Goal: Transaction & Acquisition: Purchase product/service

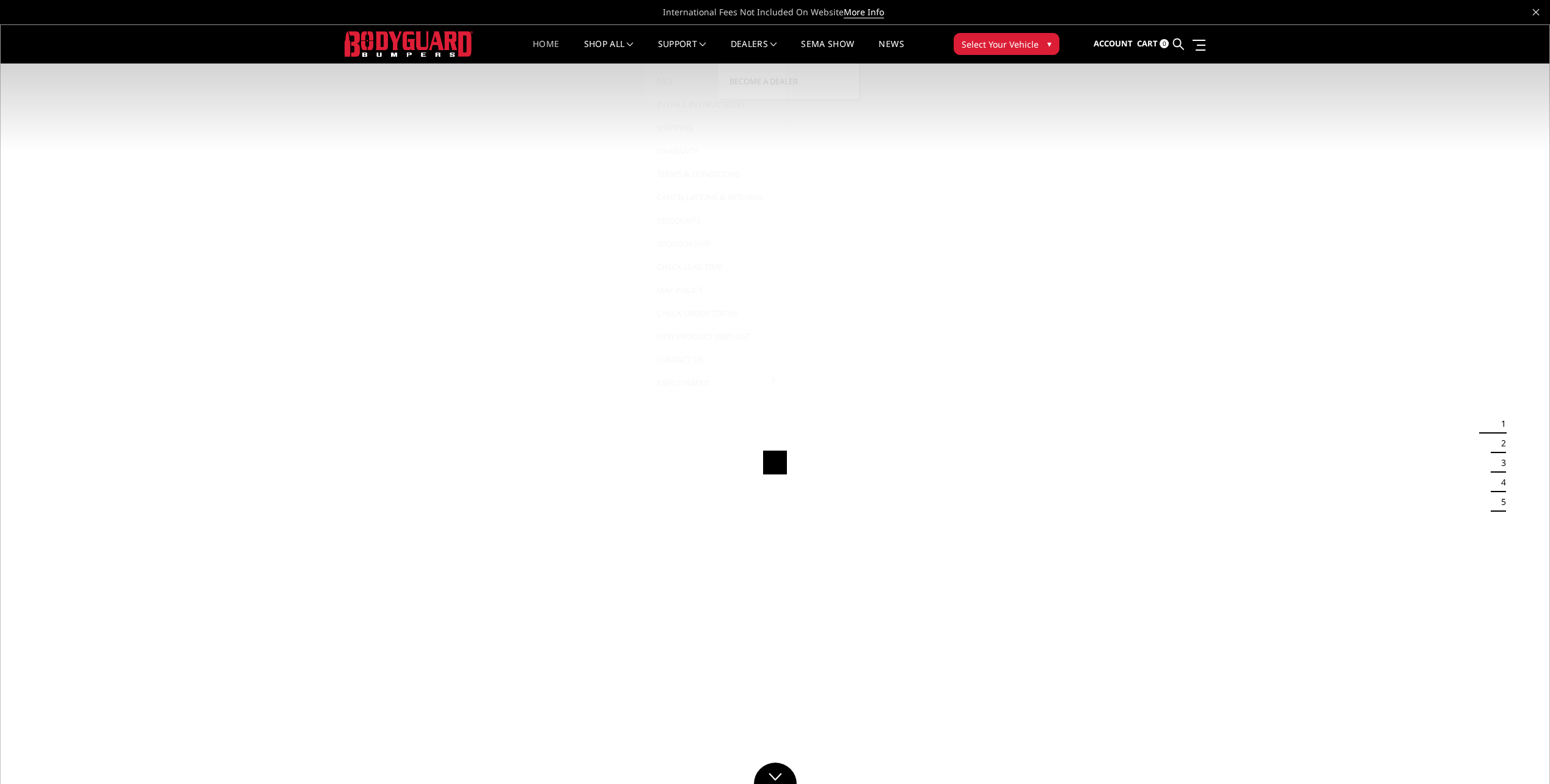
click at [1040, 44] on button "Select Your Vehicle ▾" at bounding box center [1007, 44] width 106 height 22
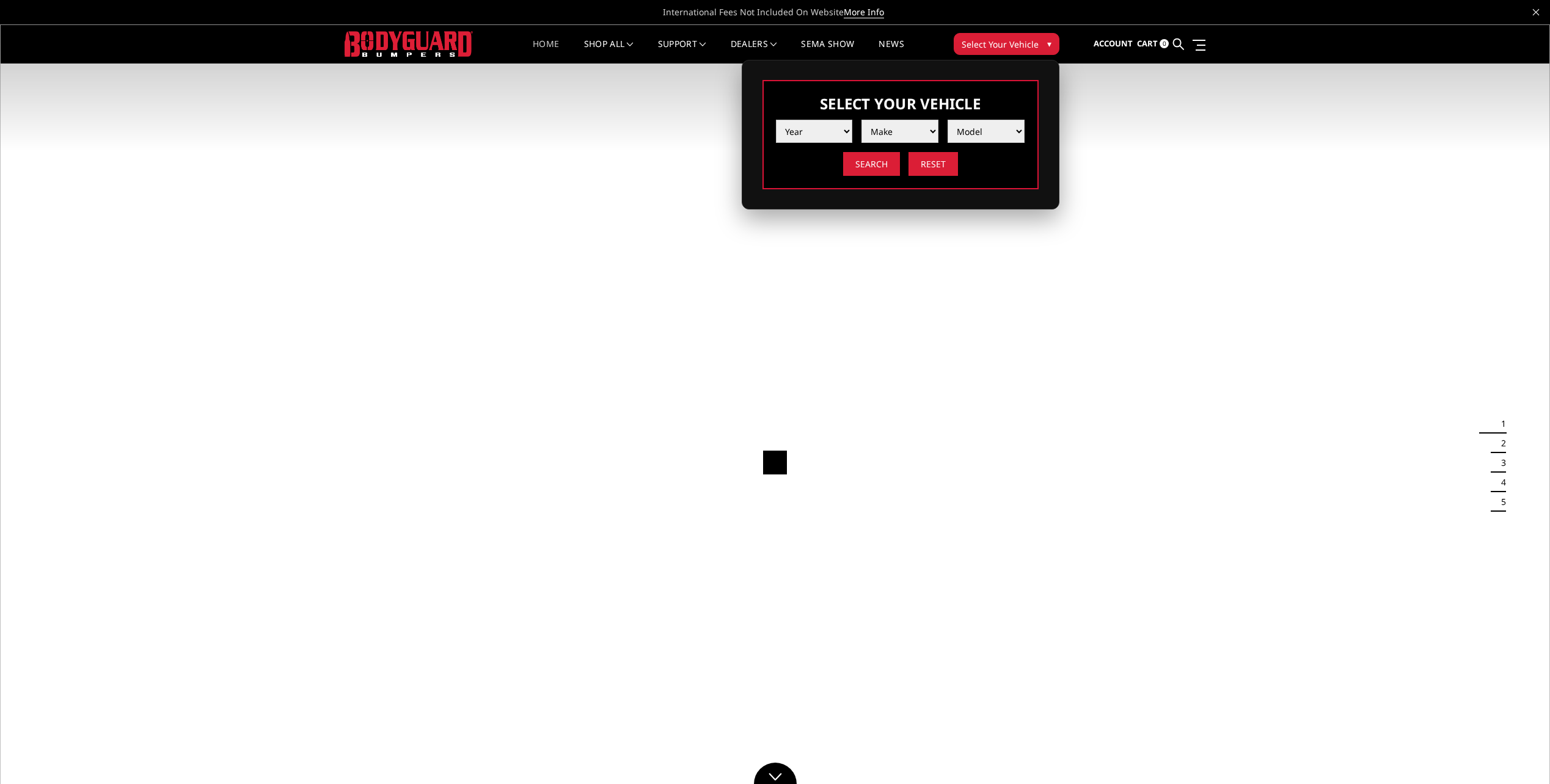
click at [841, 133] on select "Year [DATE] 2024 2023 2022 2021 2020 2019 2018 2017 2016 2015 2014 2013 2012 20…" at bounding box center [814, 131] width 77 height 23
select select "yr_2003"
click at [776, 120] on select "Year [DATE] 2024 2023 2022 2021 2020 2019 2018 2017 2016 2015 2014 2013 2012 20…" at bounding box center [814, 131] width 77 height 23
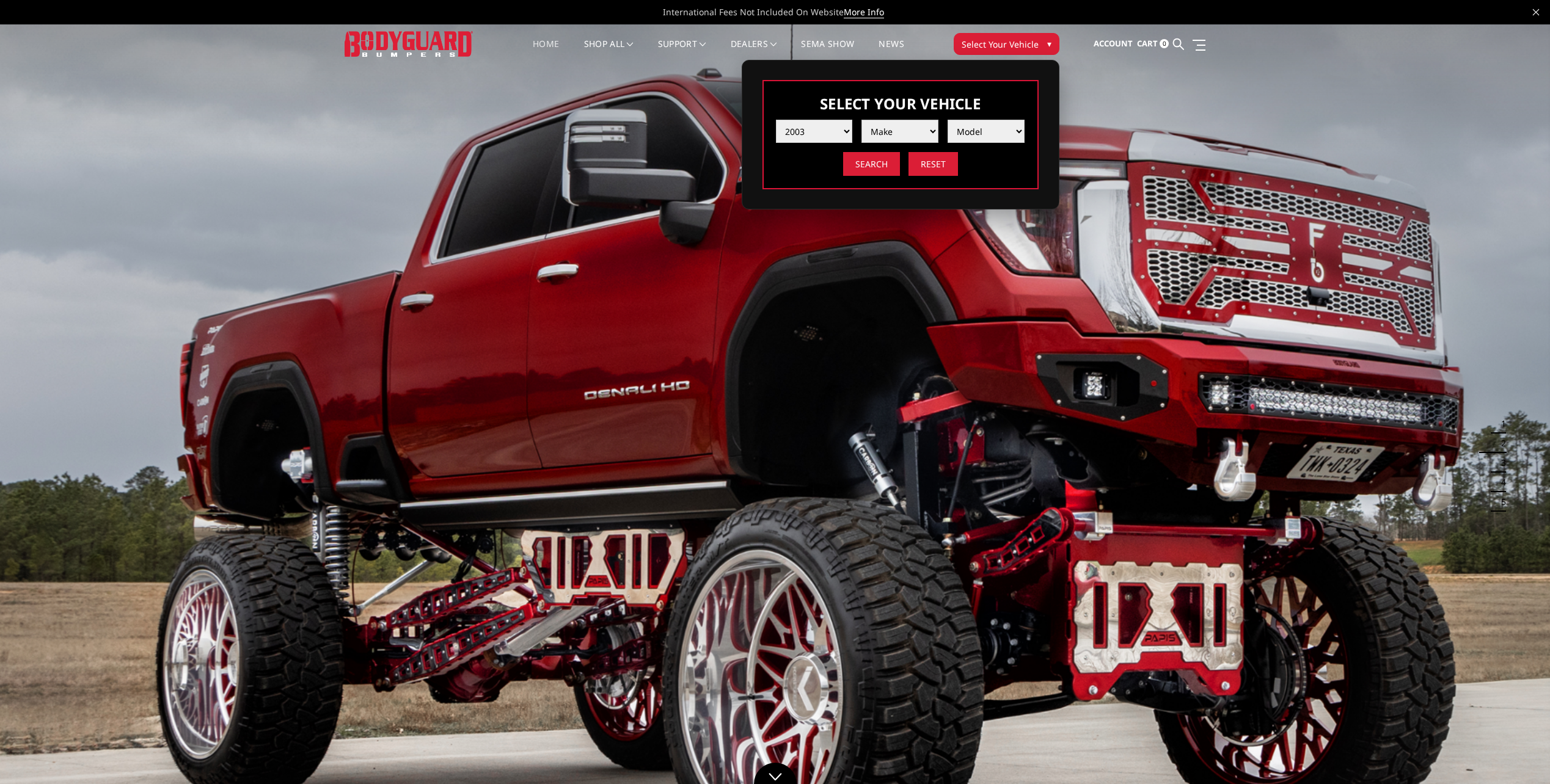
click at [914, 132] on select "Make Chevrolet Ford GMC Ram" at bounding box center [900, 131] width 77 height 23
select select "mk_chevrolet"
click at [862, 120] on select "Make Chevrolet Ford GMC Ram" at bounding box center [900, 131] width 77 height 23
click at [973, 131] on select "Model Silverado 1500 Silverado 2500 / 3500" at bounding box center [985, 131] width 77 height 23
select select "md_silverado-2500-3500"
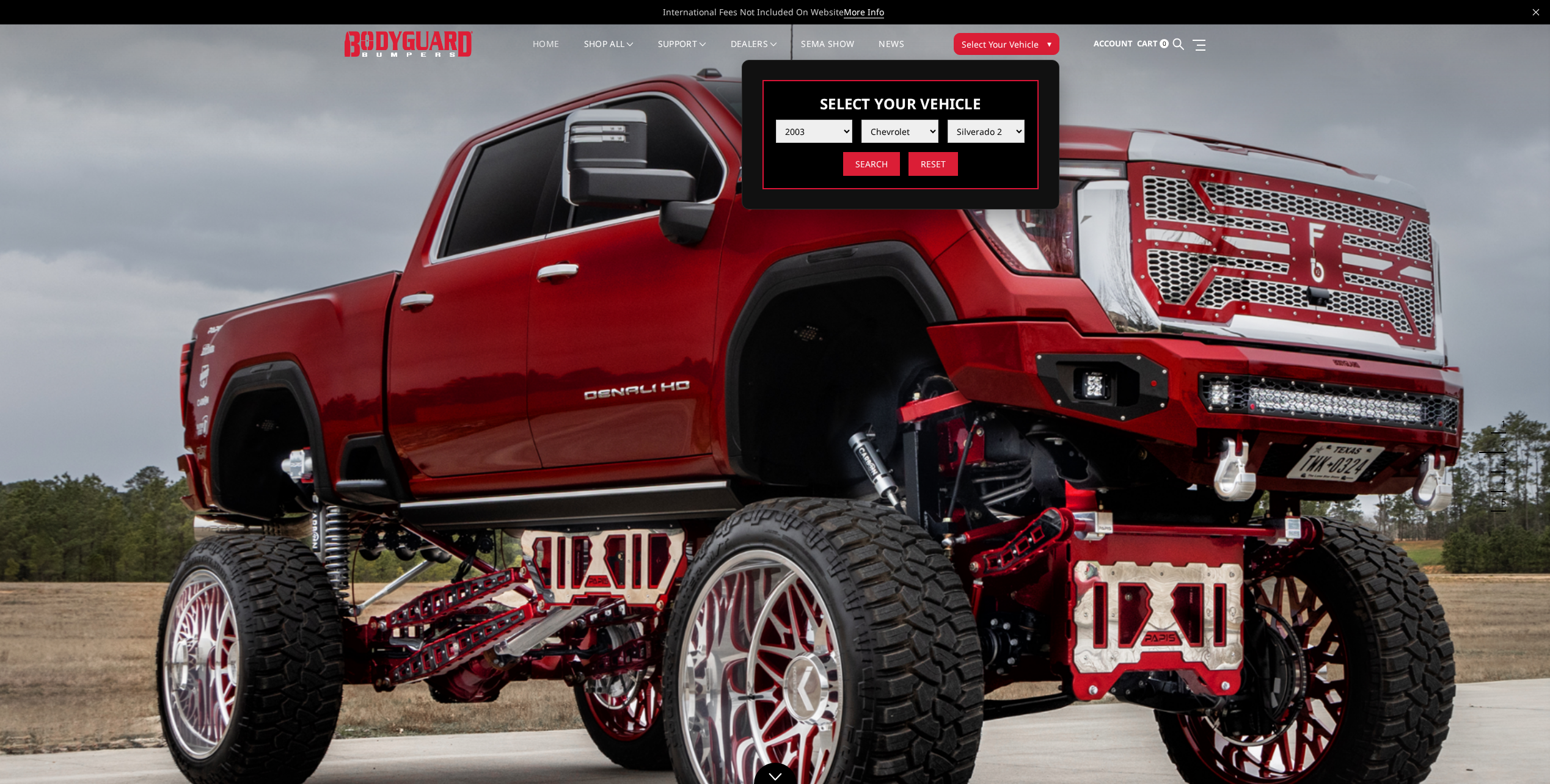
click at [948, 120] on select "Model Silverado 1500 Silverado 2500 / 3500" at bounding box center [985, 131] width 77 height 23
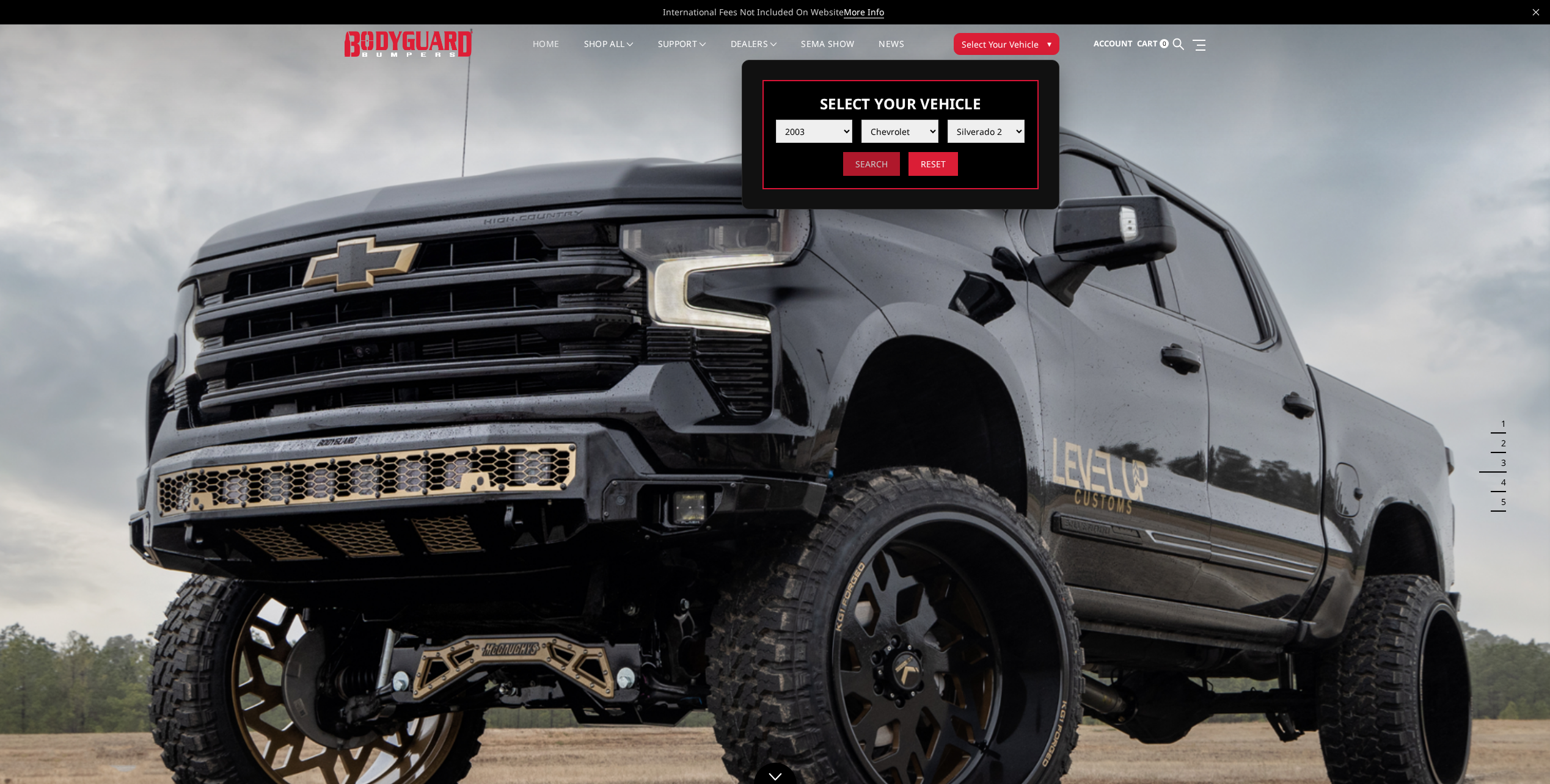
click at [876, 161] on input "Search" at bounding box center [872, 164] width 57 height 24
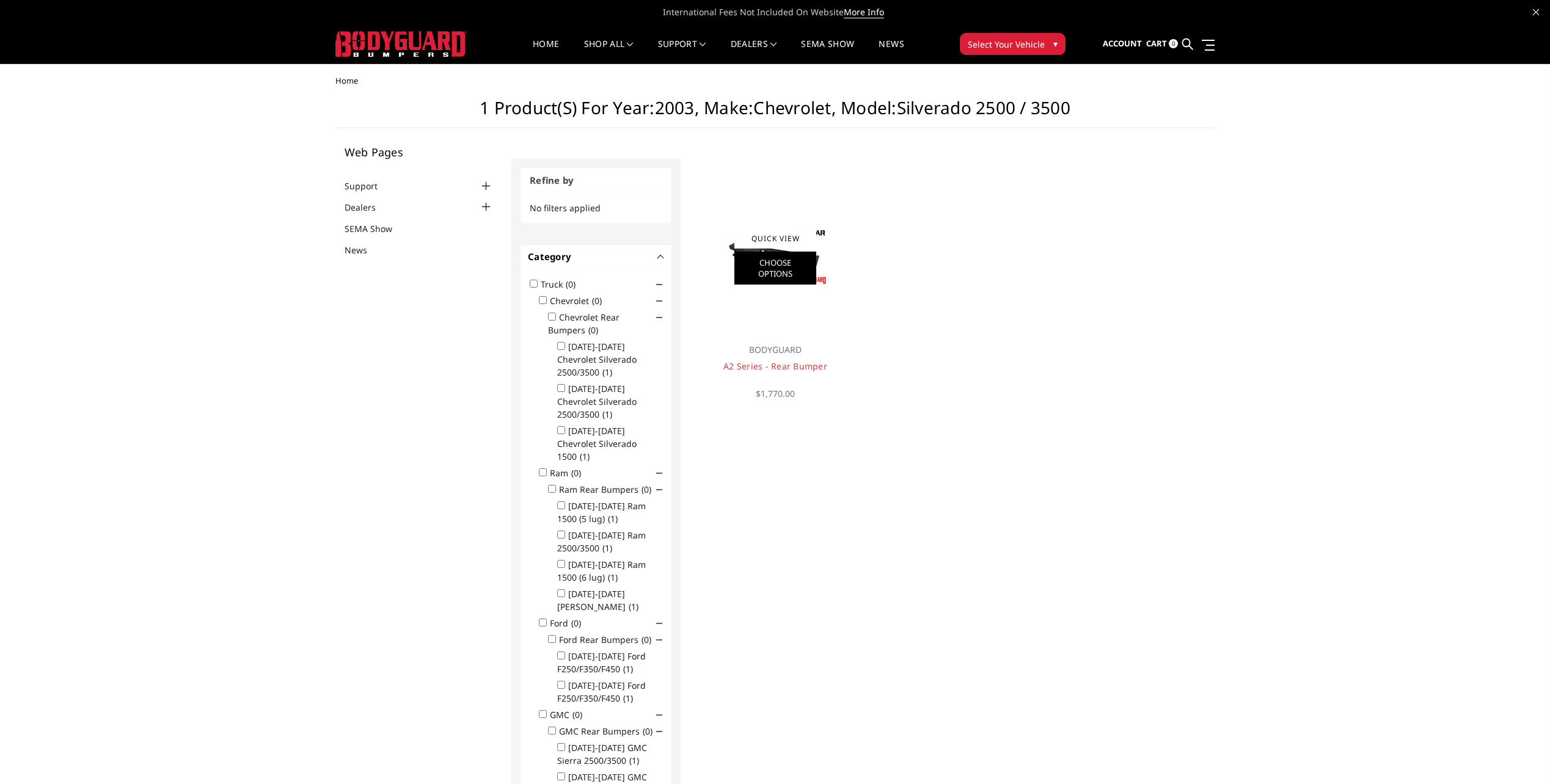
click at [746, 261] on link "Choose Options" at bounding box center [775, 268] width 82 height 33
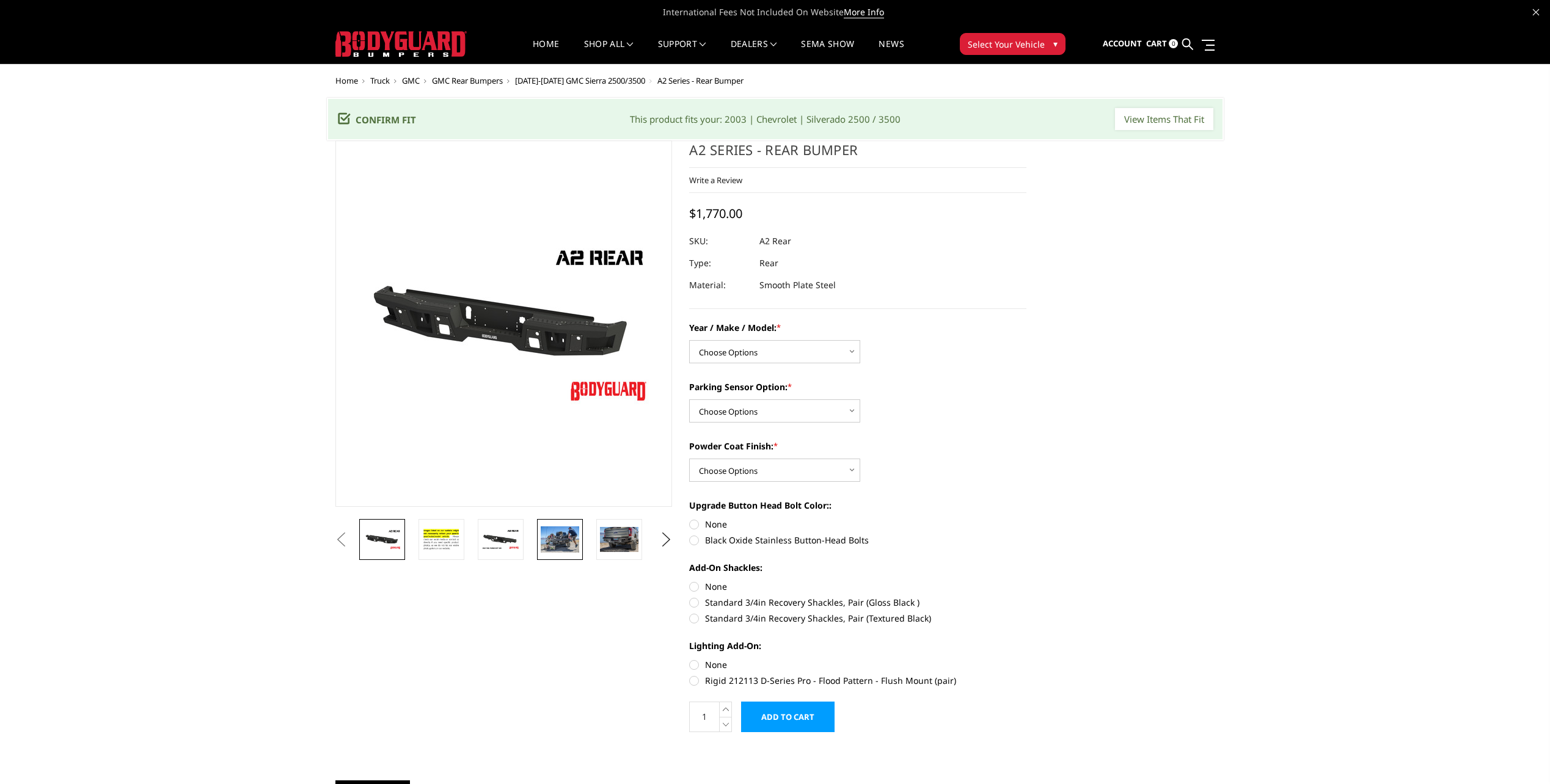
click at [557, 528] on img at bounding box center [560, 540] width 39 height 26
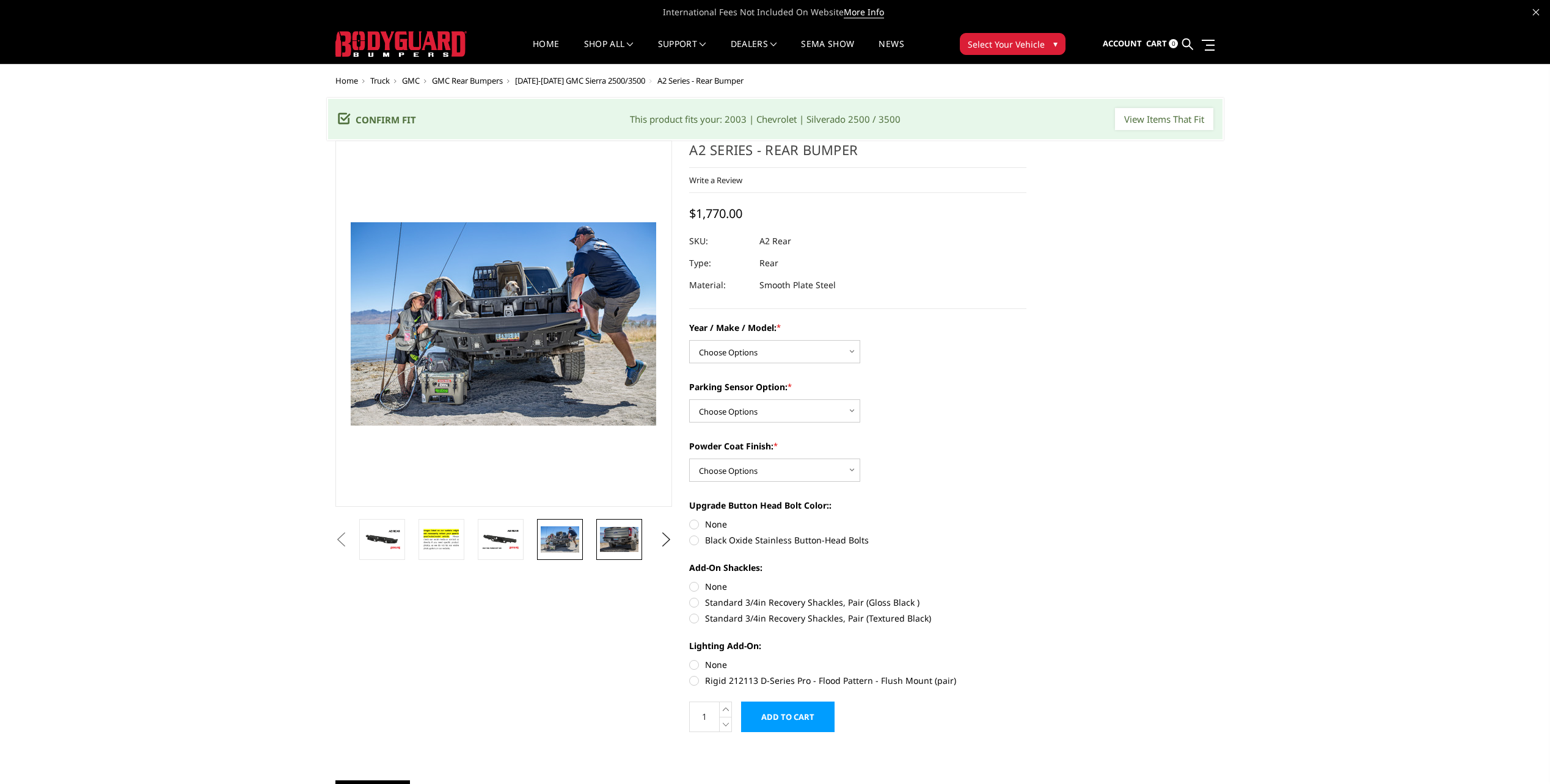
click at [606, 539] on img at bounding box center [619, 540] width 39 height 25
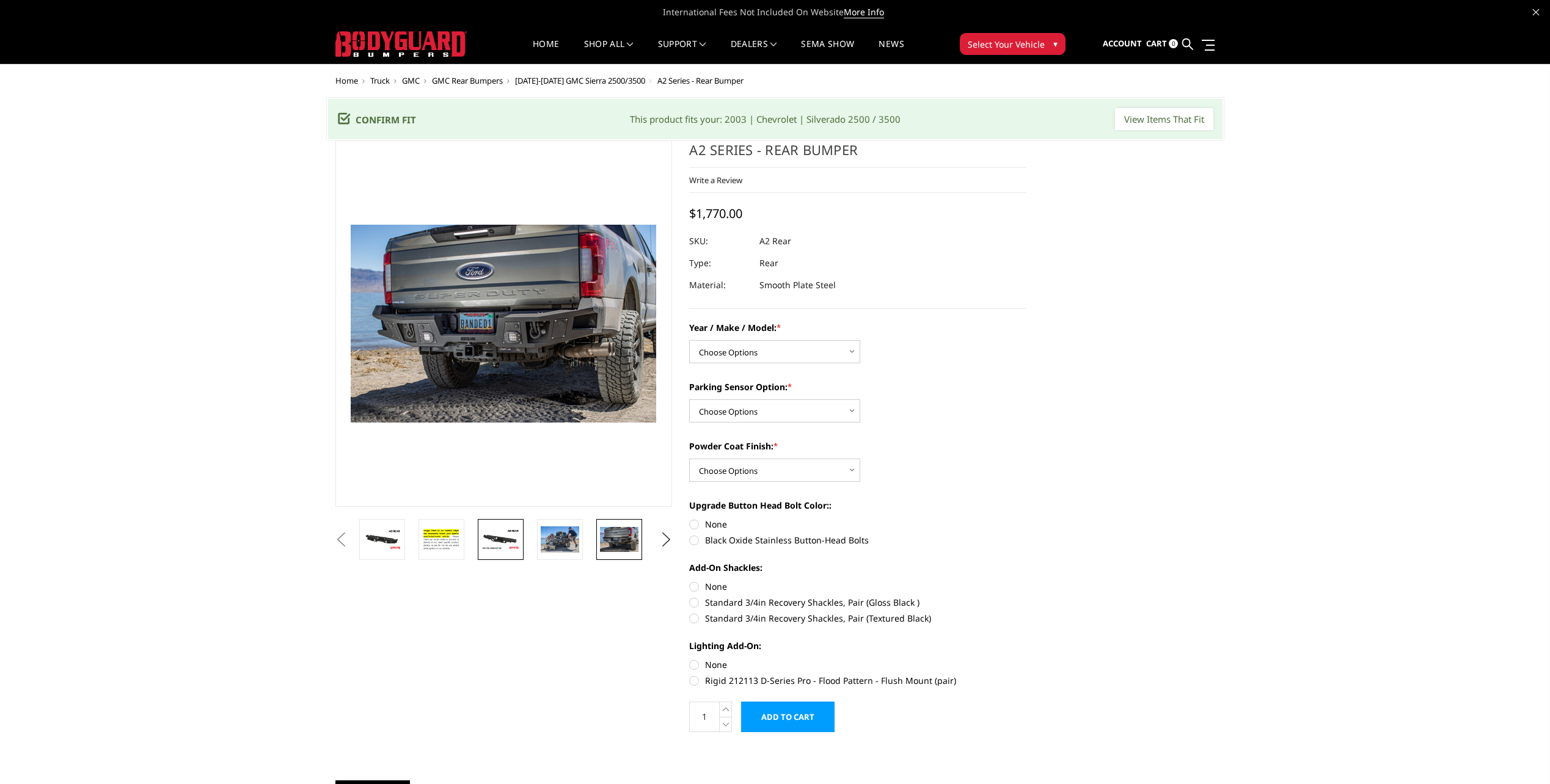
click at [506, 534] on img at bounding box center [501, 540] width 39 height 21
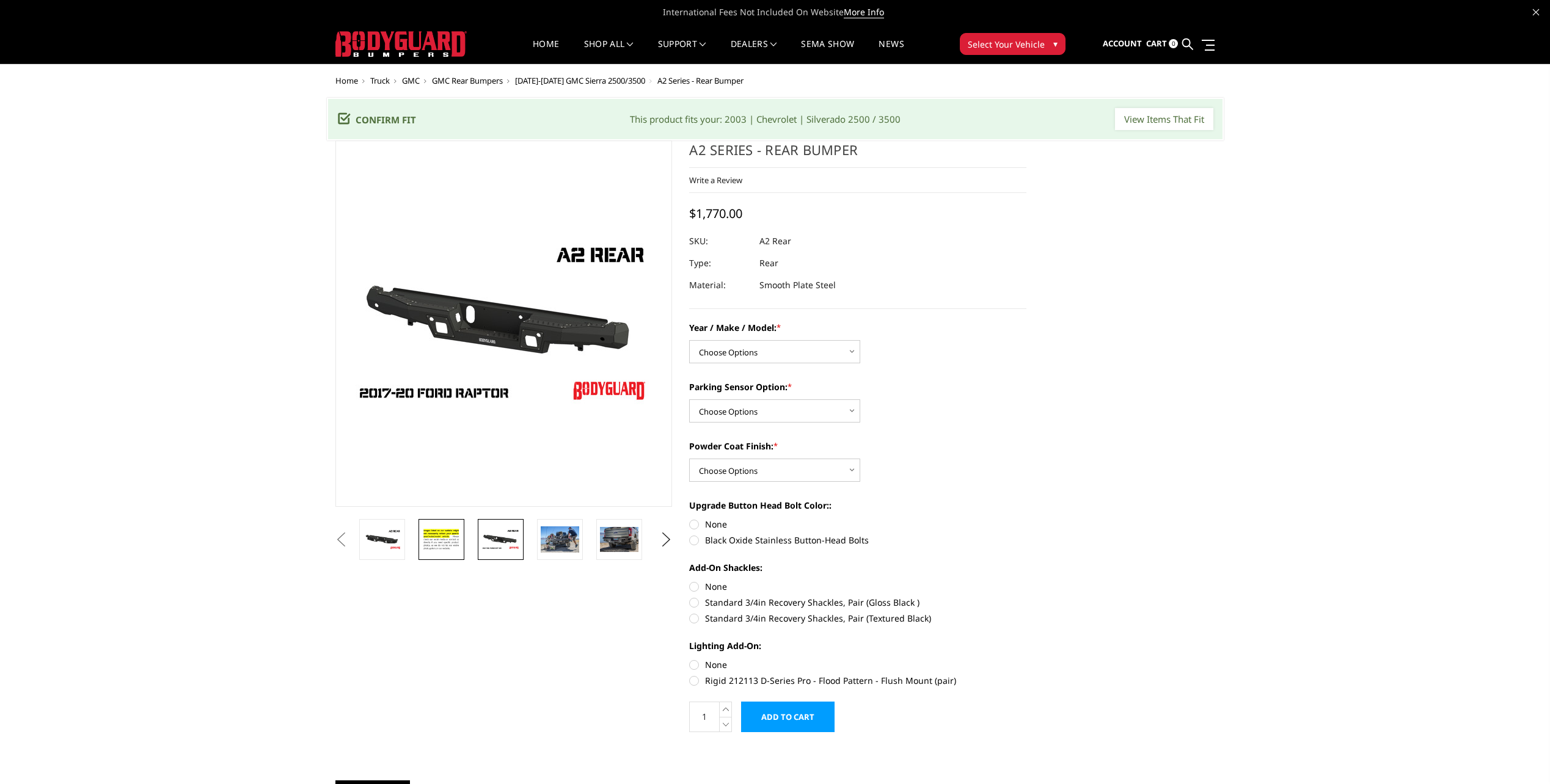
click at [430, 526] on link at bounding box center [442, 540] width 46 height 41
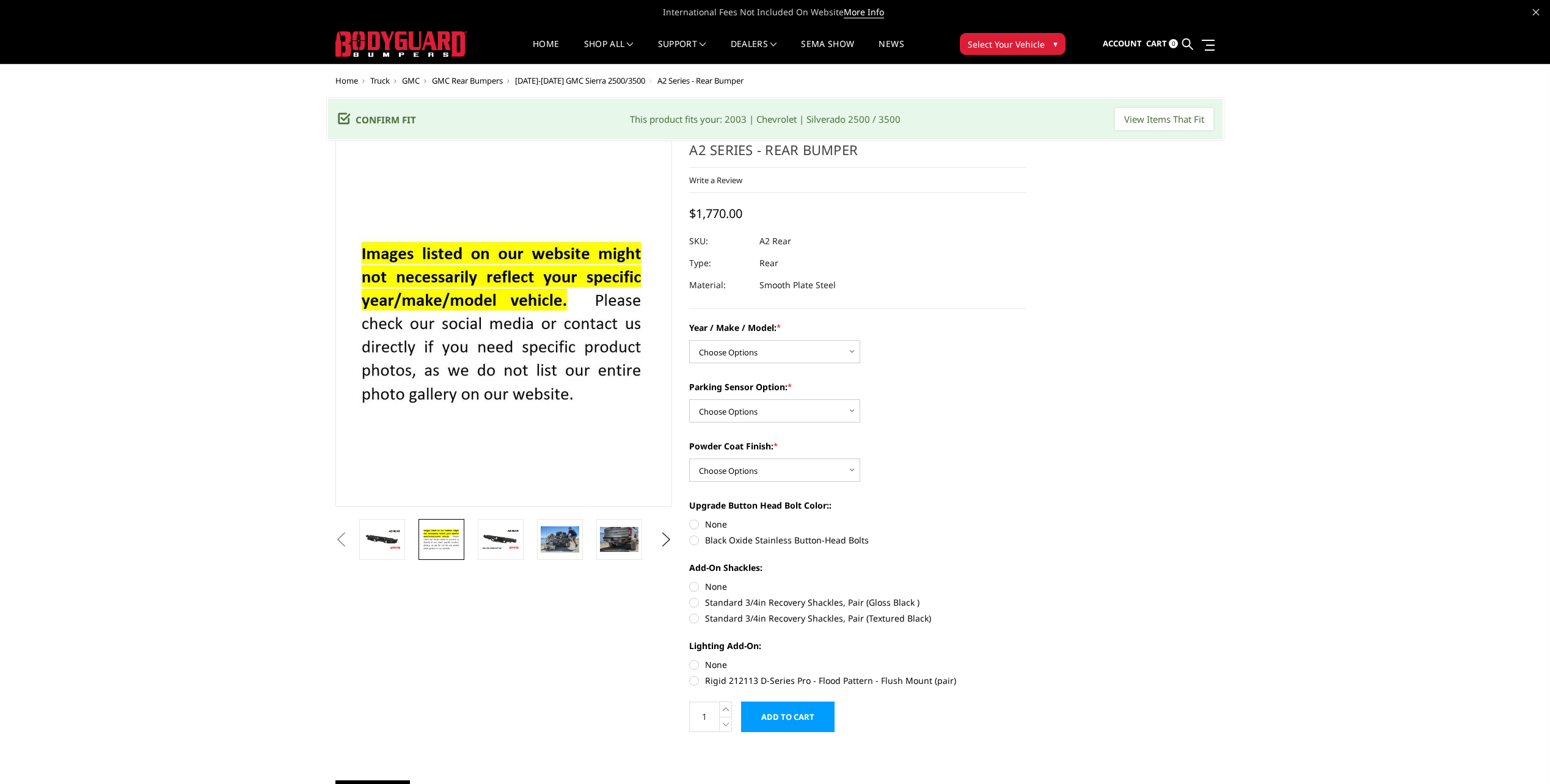
click at [351, 536] on button "Previous" at bounding box center [341, 540] width 18 height 18
click at [351, 542] on button "Previous" at bounding box center [341, 540] width 18 height 18
click at [337, 539] on button "Previous" at bounding box center [341, 540] width 18 height 18
click at [960, 426] on div "Year / Make / Model: * Choose Options Chevrolet/GMC 20-24 2500 / 3500 Chevrolet…" at bounding box center [858, 503] width 338 height 363
drag, startPoint x: 364, startPoint y: 540, endPoint x: 398, endPoint y: 545, distance: 34.4
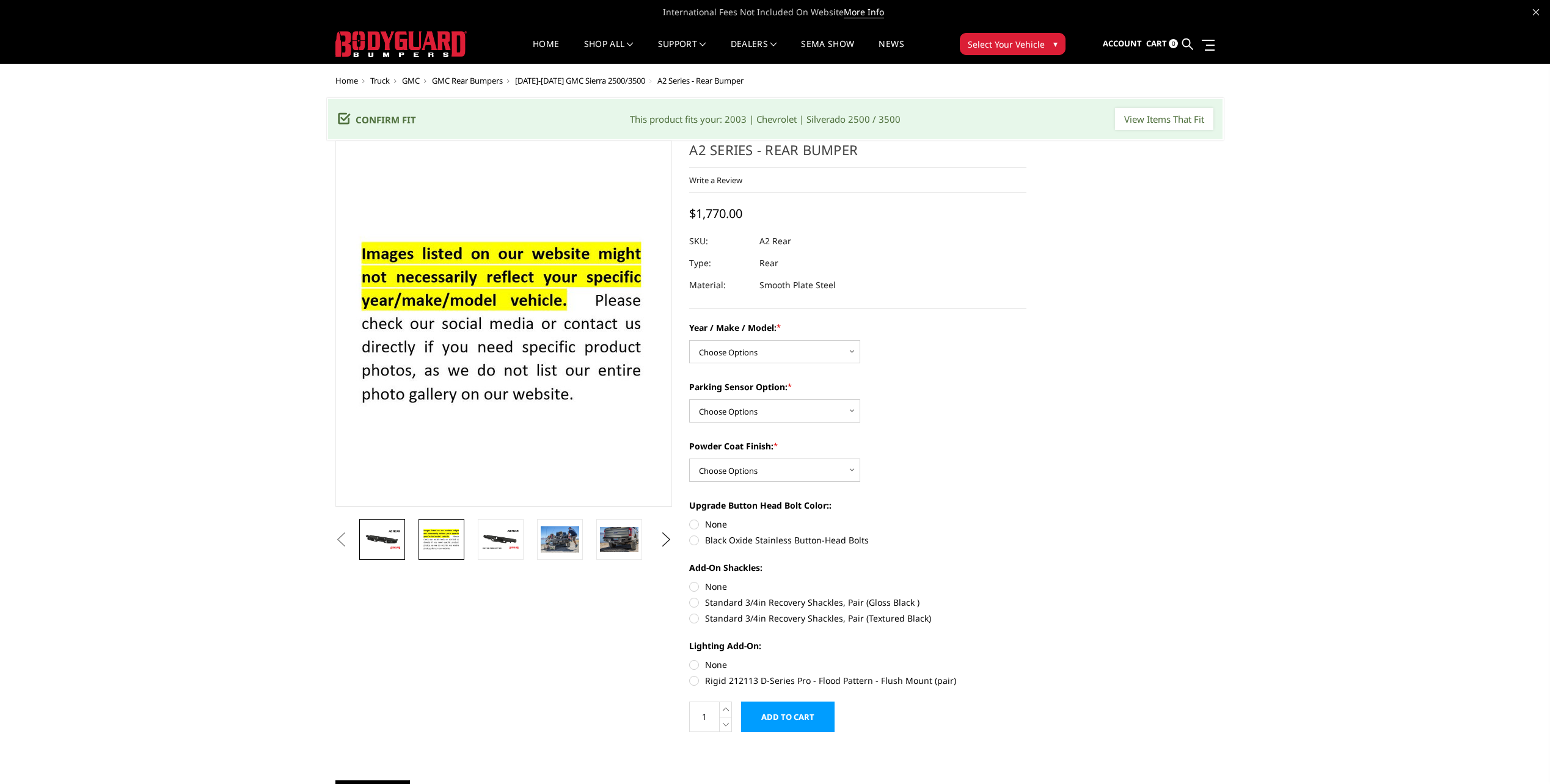
click at [351, 541] on button "Previous" at bounding box center [341, 540] width 18 height 18
click at [554, 539] on img at bounding box center [560, 540] width 39 height 26
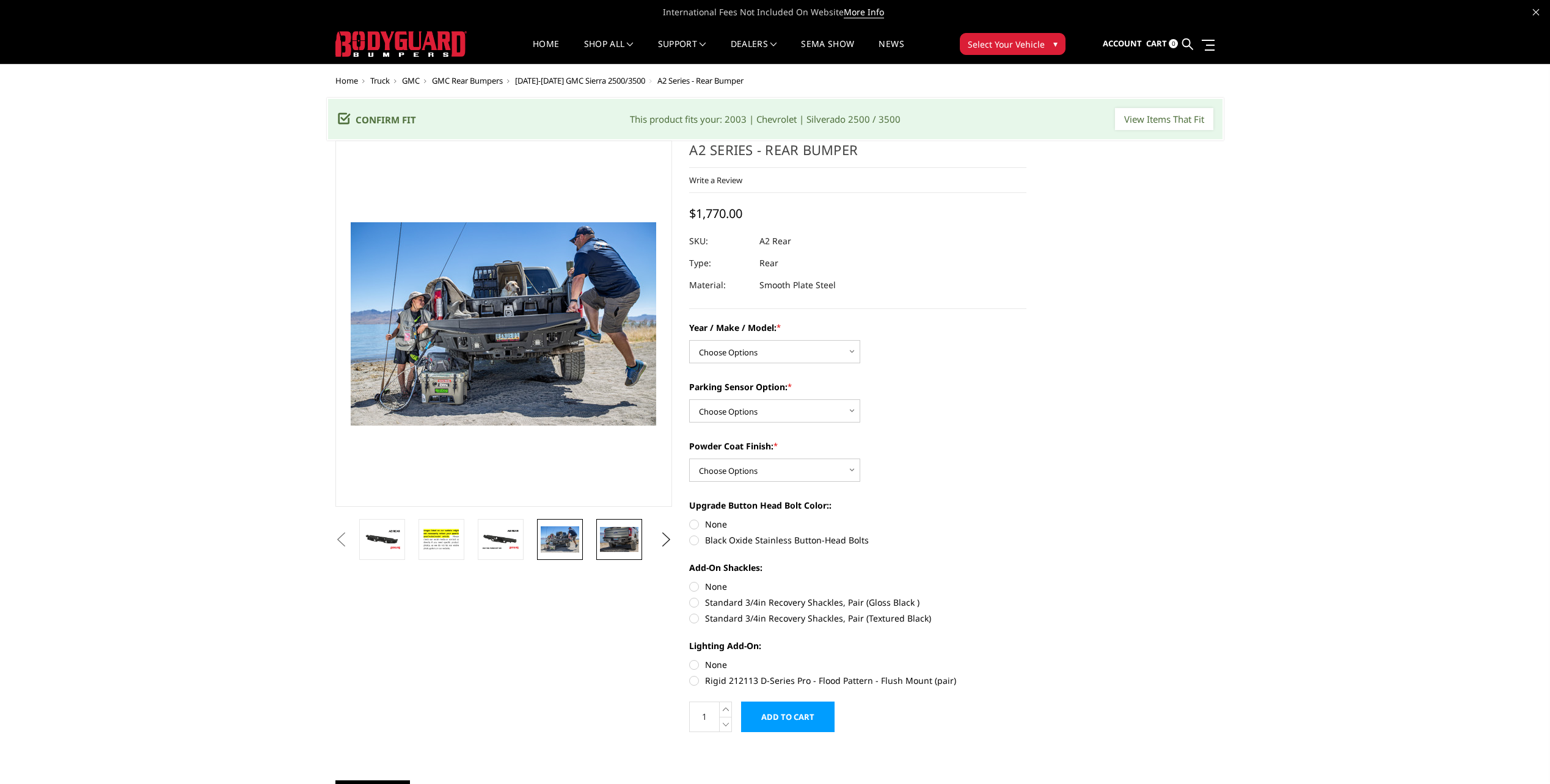
click at [620, 539] on img at bounding box center [619, 540] width 39 height 25
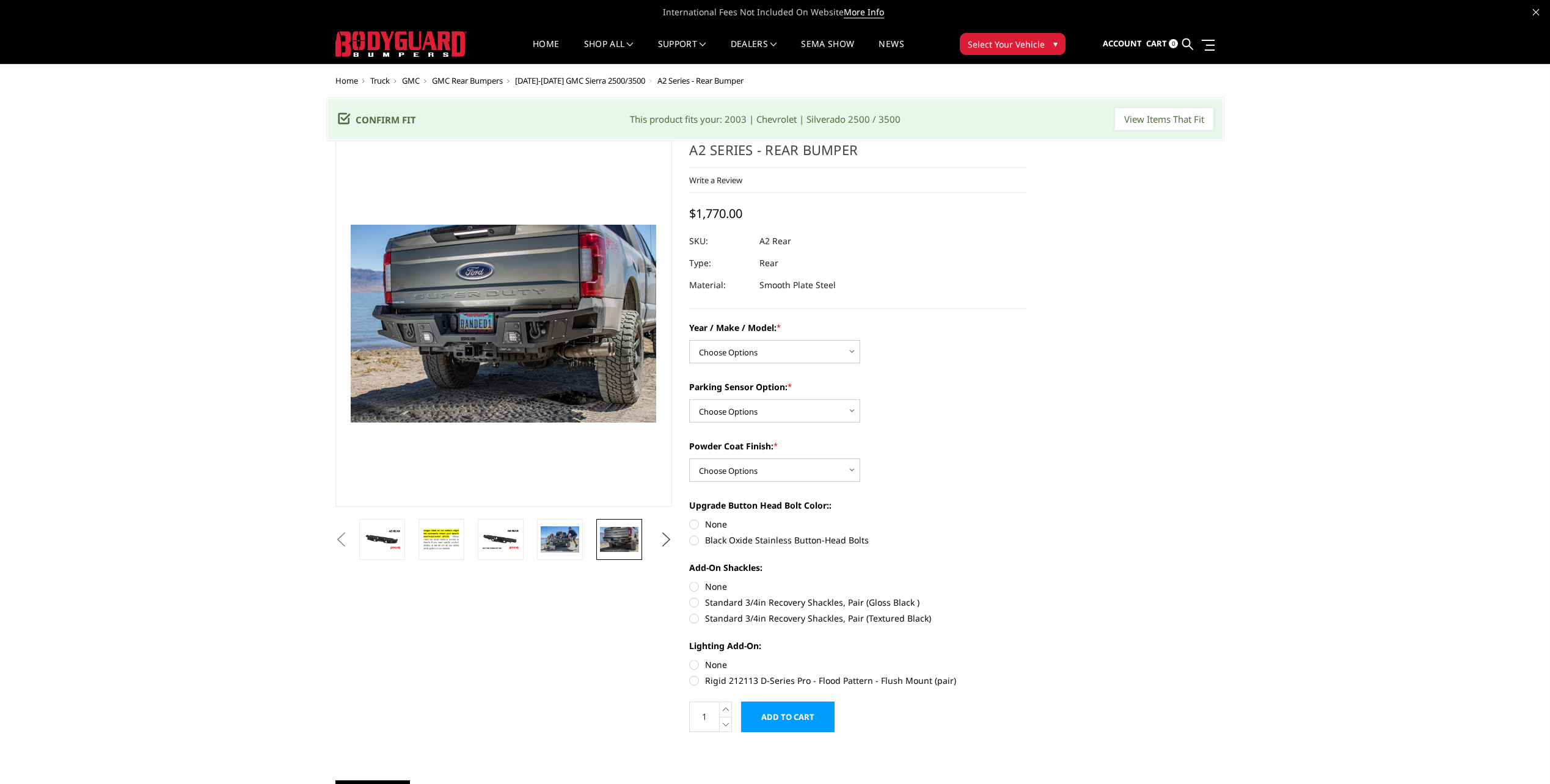
click at [662, 532] on button "Next" at bounding box center [666, 540] width 18 height 18
click at [660, 533] on button "Next" at bounding box center [666, 540] width 18 height 18
click at [571, 537] on img at bounding box center [560, 540] width 39 height 25
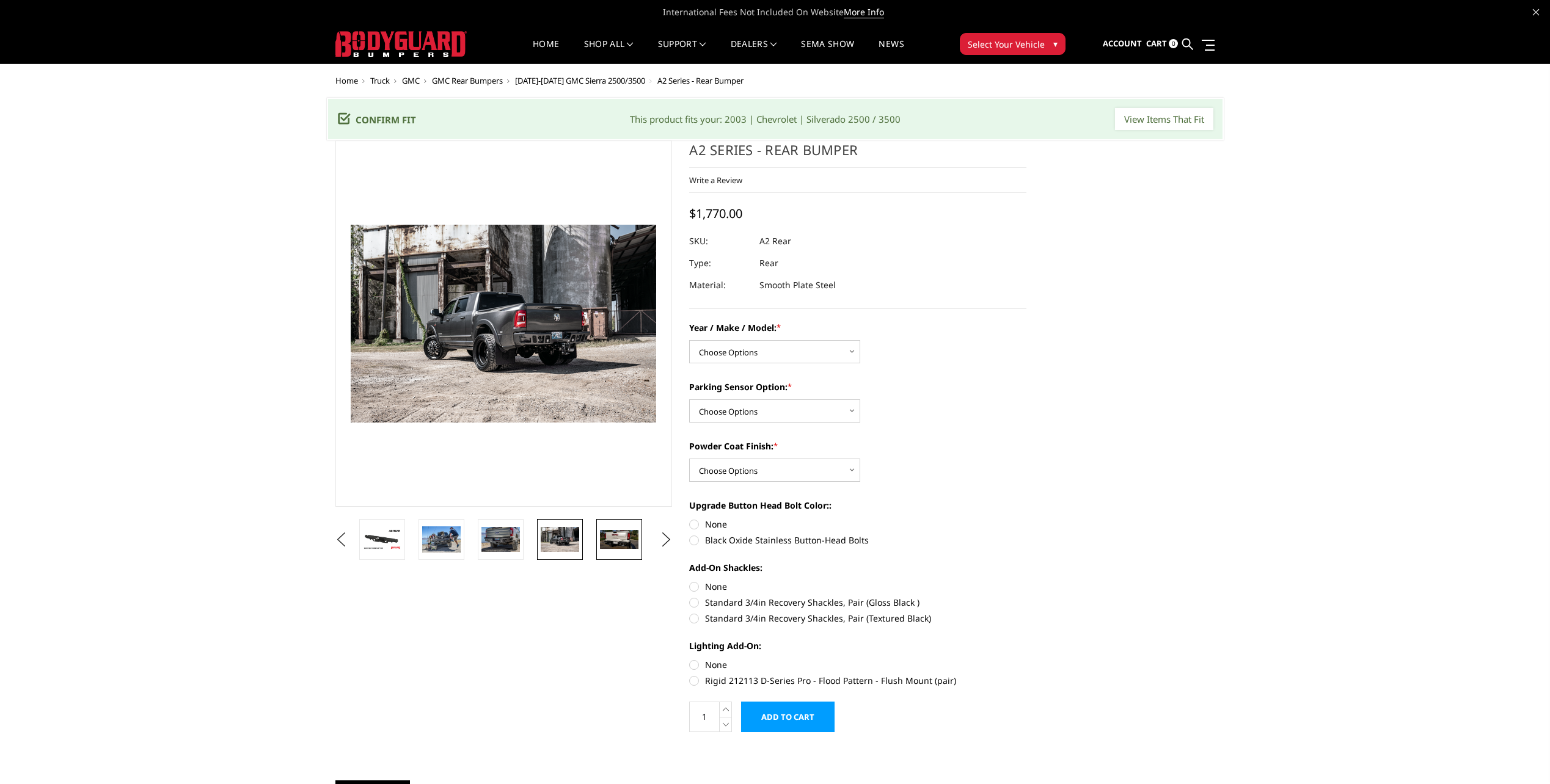
click at [614, 535] on img at bounding box center [619, 540] width 39 height 19
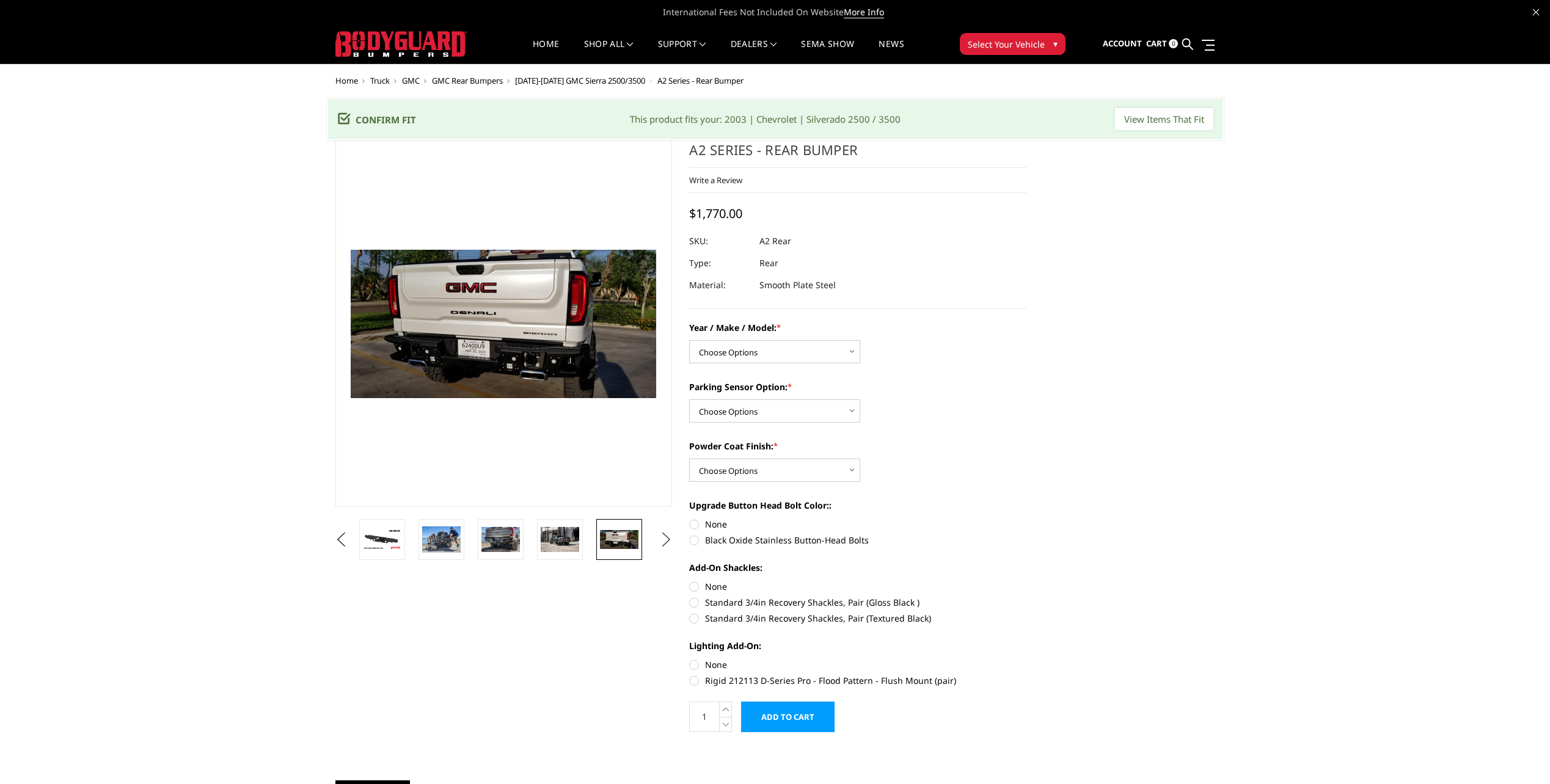
click at [661, 536] on button "Next" at bounding box center [666, 540] width 18 height 18
click at [571, 537] on img at bounding box center [560, 540] width 39 height 26
